Goal: Book appointment/travel/reservation

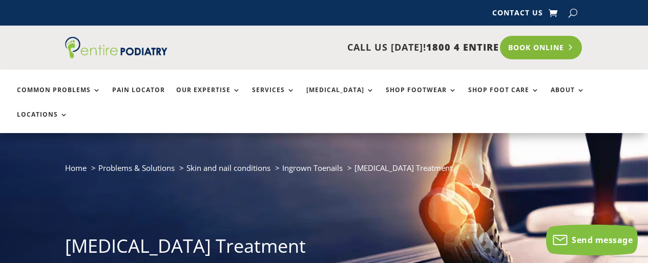
click at [547, 47] on link "Book Online" at bounding box center [541, 48] width 82 height 24
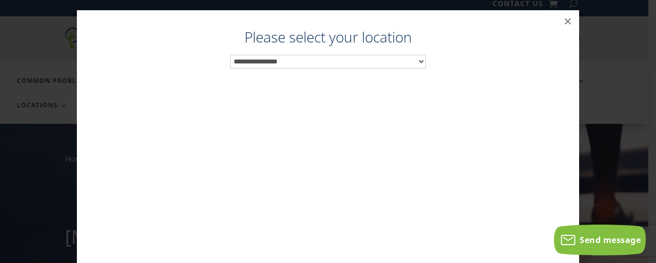
scroll to position [10, 0]
click at [419, 59] on select "**********" at bounding box center [328, 62] width 196 height 14
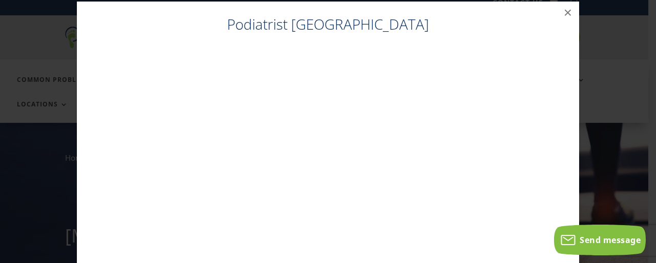
scroll to position [20, 0]
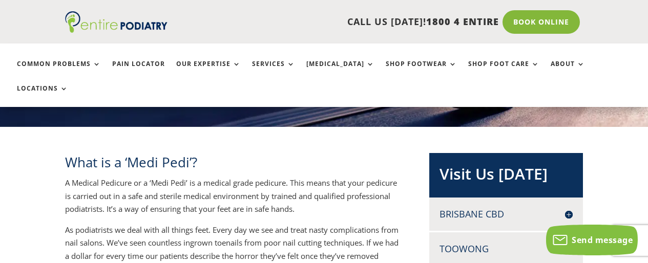
scroll to position [164, 0]
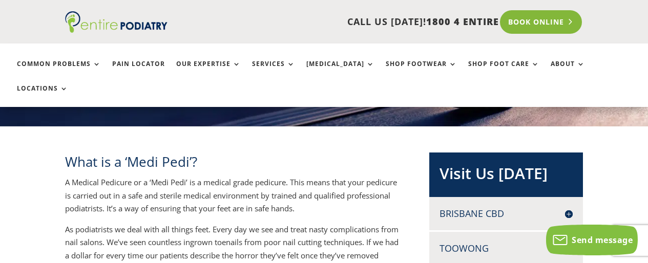
click at [544, 21] on link "Book Online" at bounding box center [541, 22] width 82 height 24
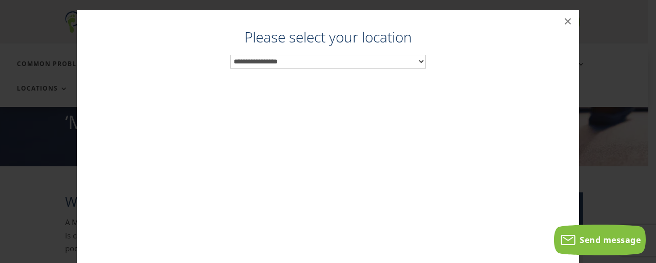
scroll to position [111, 0]
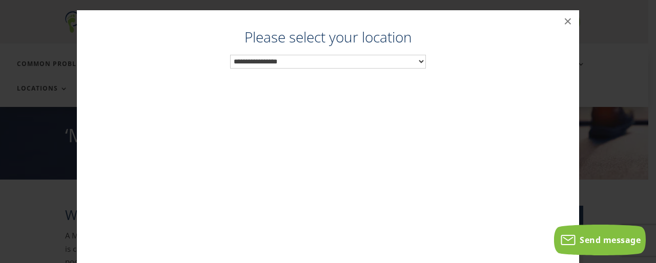
click at [420, 60] on select "**********" at bounding box center [328, 62] width 196 height 14
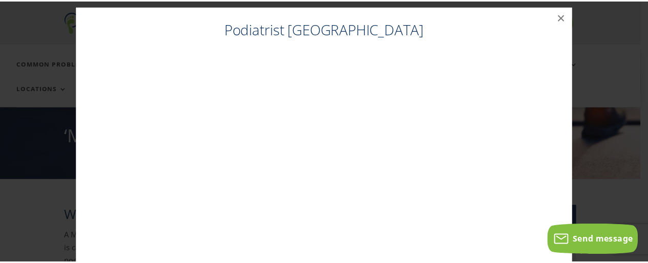
scroll to position [0, 0]
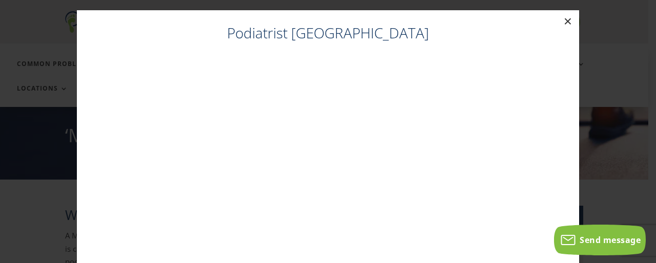
click at [563, 18] on button "×" at bounding box center [567, 21] width 23 height 23
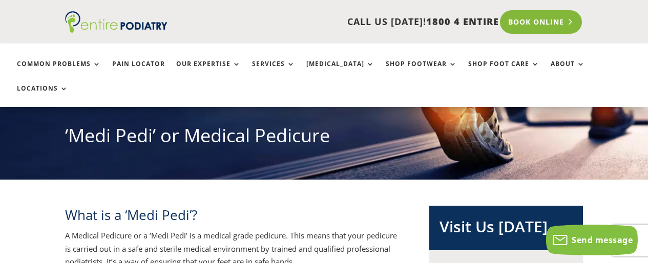
click at [539, 21] on link "Book Online" at bounding box center [541, 22] width 82 height 24
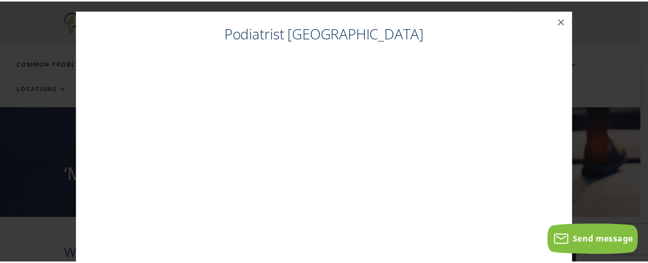
scroll to position [57, 0]
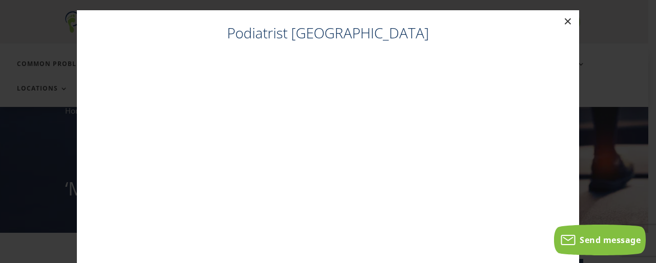
click at [561, 20] on button "×" at bounding box center [567, 21] width 23 height 23
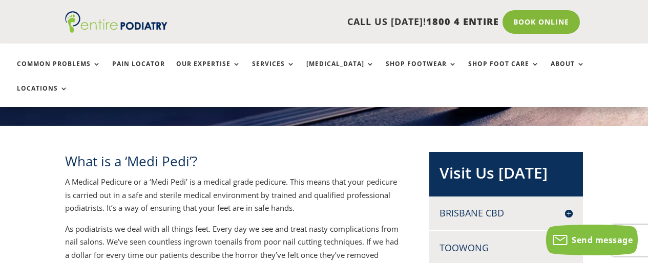
scroll to position [164, 0]
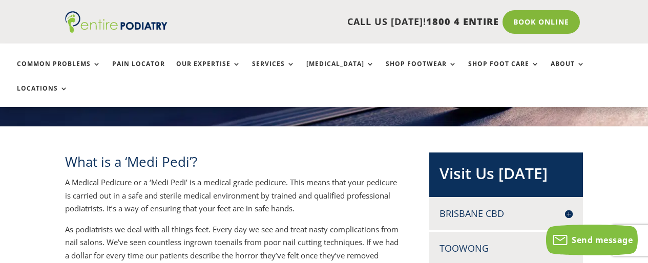
click at [479, 211] on h4 "Brisbane CBD" at bounding box center [506, 214] width 133 height 13
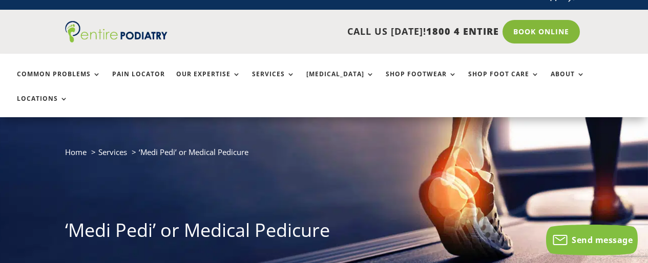
scroll to position [0, 0]
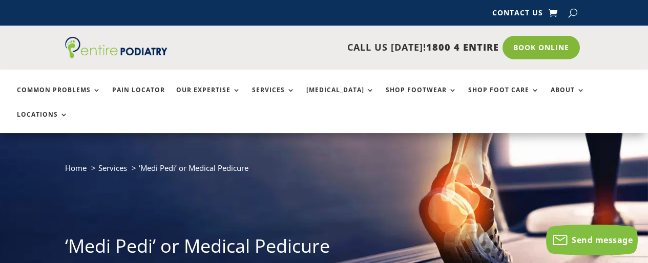
click at [293, 84] on ul "Common Problems Pain Locator Our Expertise Services Orthotics Shop Footwear Sho…" at bounding box center [324, 102] width 626 height 64
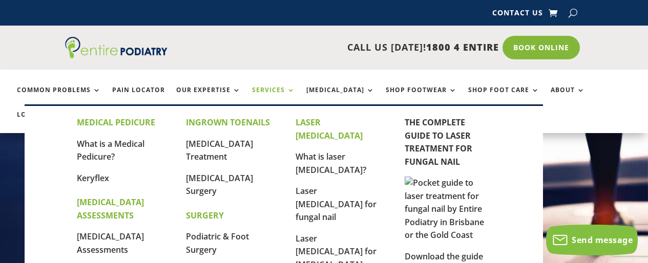
click at [291, 87] on link "Services" at bounding box center [273, 98] width 43 height 22
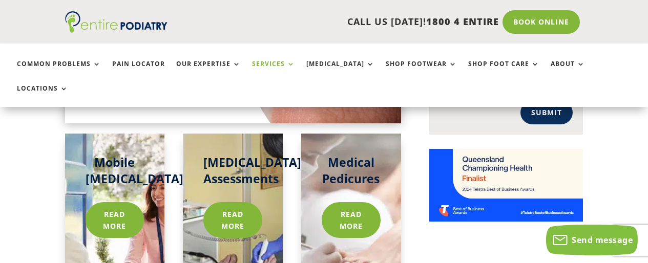
scroll to position [819, 0]
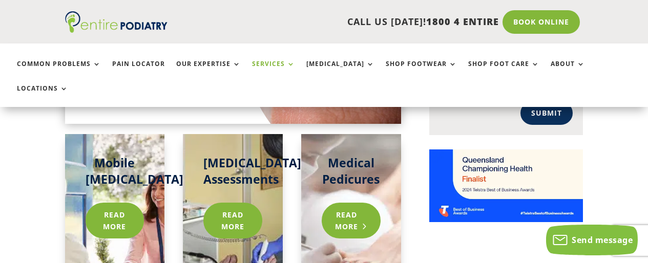
click at [344, 203] on link "Read more" at bounding box center [351, 221] width 59 height 36
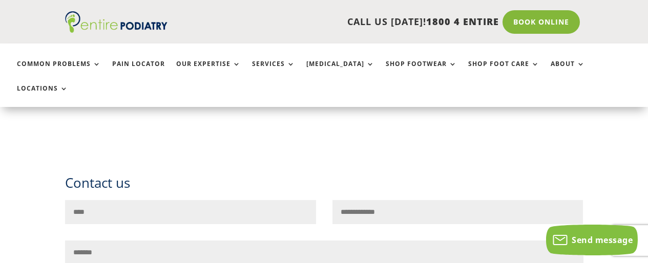
scroll to position [2308, 0]
click at [556, 17] on link "Book Online" at bounding box center [541, 22] width 82 height 24
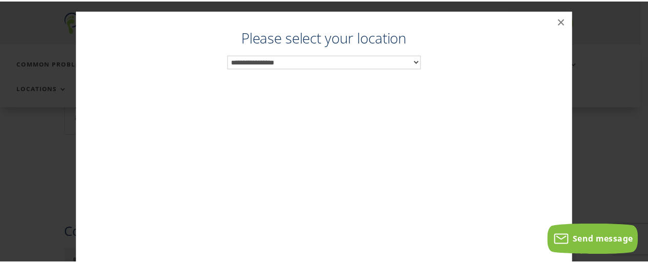
scroll to position [2255, 0]
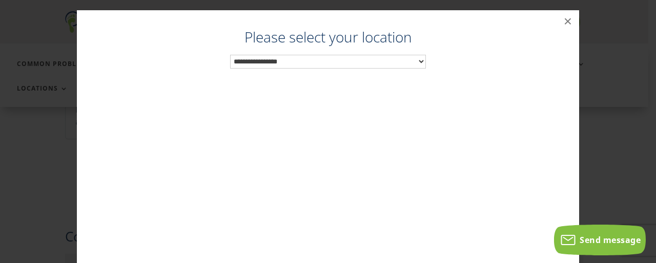
click at [415, 59] on select "**********" at bounding box center [328, 62] width 196 height 14
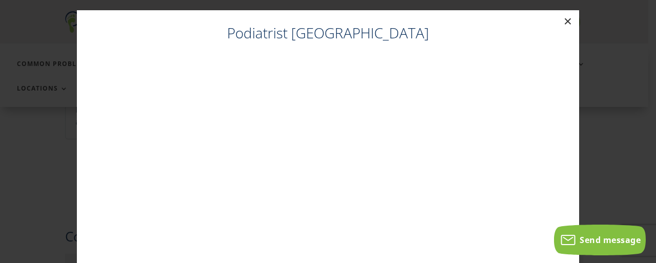
click at [564, 17] on button "×" at bounding box center [567, 21] width 23 height 23
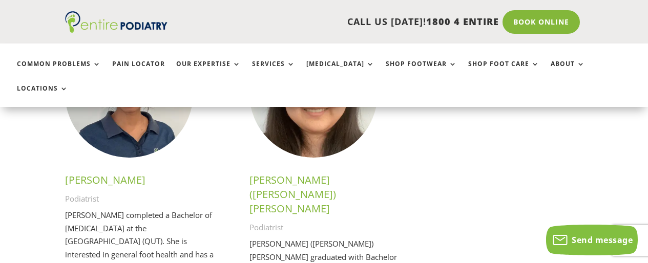
scroll to position [2951, 0]
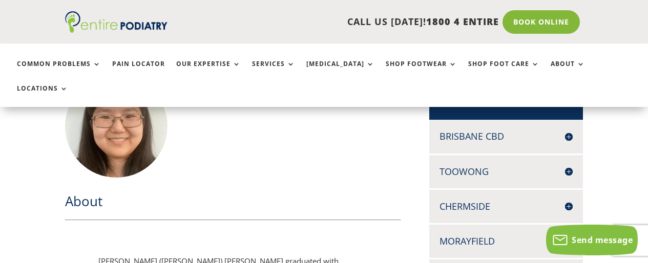
scroll to position [245, 0]
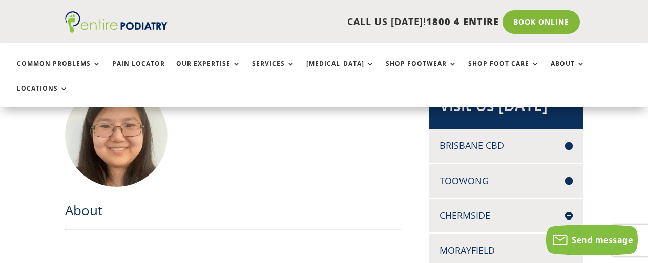
click at [462, 144] on h4 "Brisbane CBD" at bounding box center [506, 145] width 133 height 13
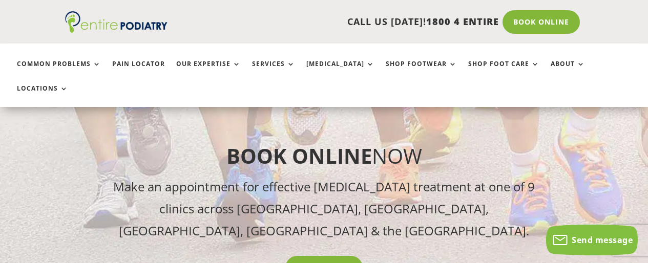
scroll to position [1311, 0]
